Goal: Transaction & Acquisition: Purchase product/service

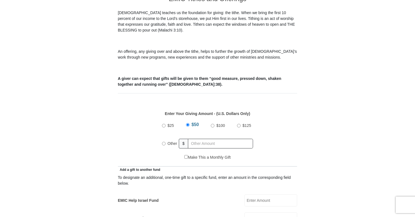
scroll to position [171, 0]
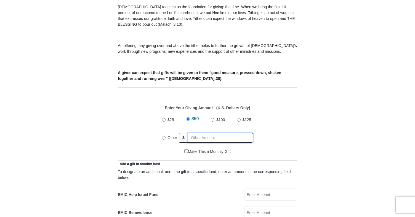
radio input "true"
click at [204, 133] on input "text" at bounding box center [221, 138] width 63 height 10
type input "335.00"
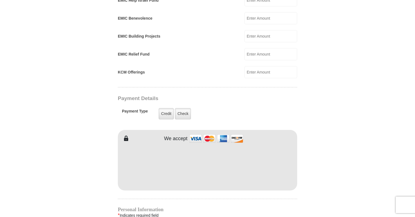
scroll to position [369, 0]
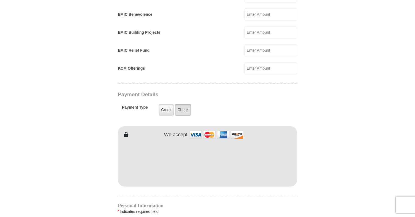
click at [180, 104] on label "Check" at bounding box center [183, 109] width 16 height 11
click at [0, 0] on input "Check" at bounding box center [0, 0] width 0 height 0
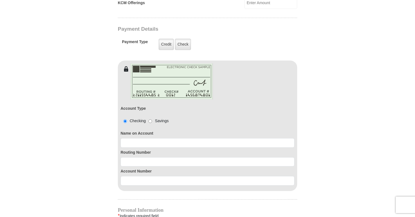
scroll to position [440, 0]
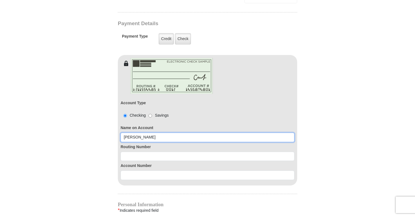
click at [151, 132] on input "[PERSON_NAME]" at bounding box center [208, 136] width 174 height 9
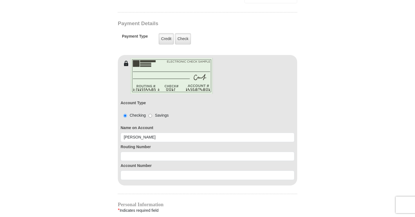
type input "[PERSON_NAME]"
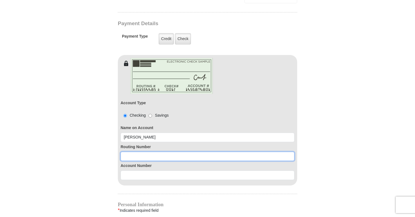
click at [140, 152] on input at bounding box center [208, 155] width 174 height 9
type input "314089681"
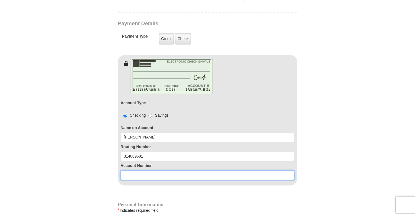
click at [137, 170] on input at bounding box center [208, 174] width 174 height 9
type input "6847031"
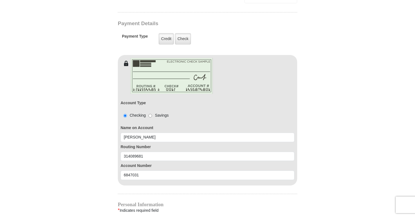
click at [163, 183] on div "EMIC Tithes and Offerings The [DEMOGRAPHIC_DATA] teaches us the foundation for …" at bounding box center [207, 86] width 179 height 743
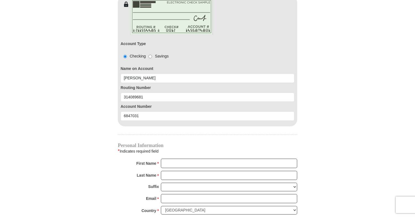
scroll to position [546, 0]
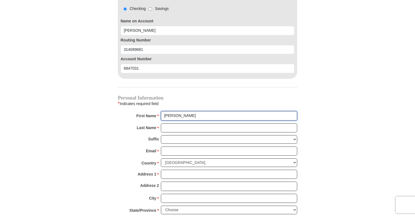
type input "[PERSON_NAME]"
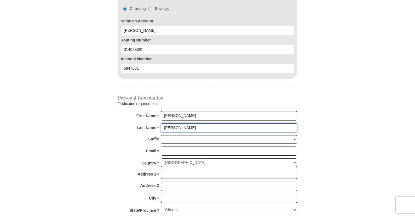
type input "[PERSON_NAME]"
click at [129, 135] on div "Suffix [PERSON_NAME] I II III IV V VI" at bounding box center [207, 140] width 179 height 11
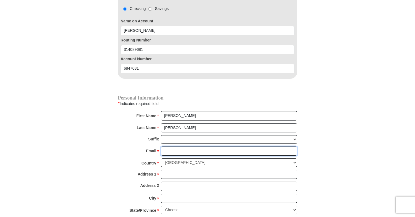
type input "[EMAIL_ADDRESS][DOMAIN_NAME]"
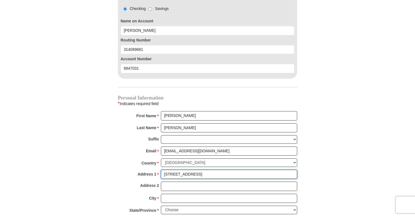
type input "[STREET_ADDRESS]"
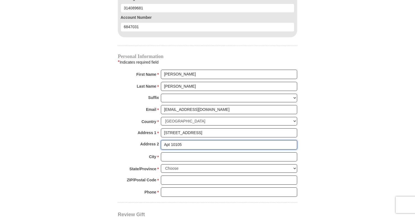
scroll to position [589, 0]
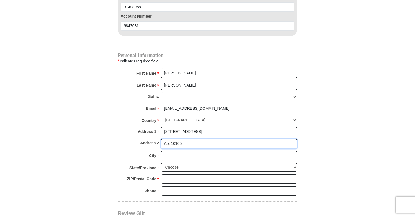
type input "Apt 10105"
type input "[GEOGRAPHIC_DATA]"
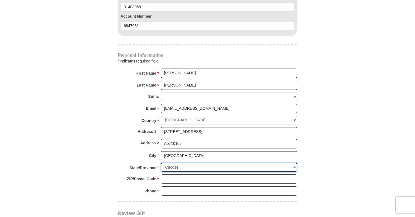
select select "[GEOGRAPHIC_DATA]"
click at [170, 174] on input "ZIP/Postal Code *" at bounding box center [229, 178] width 136 height 9
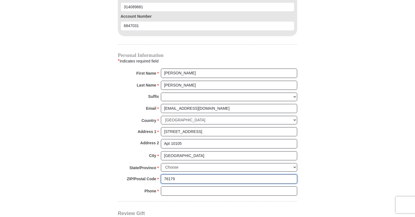
type input "76179"
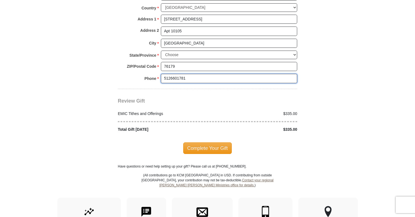
scroll to position [709, 0]
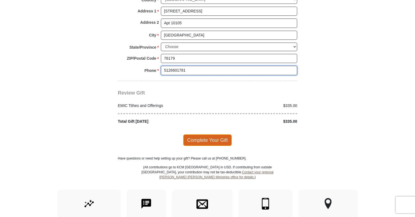
type input "5126601781"
click at [204, 134] on span "Complete Your Gift" at bounding box center [207, 140] width 49 height 12
